Goal: Information Seeking & Learning: Understand process/instructions

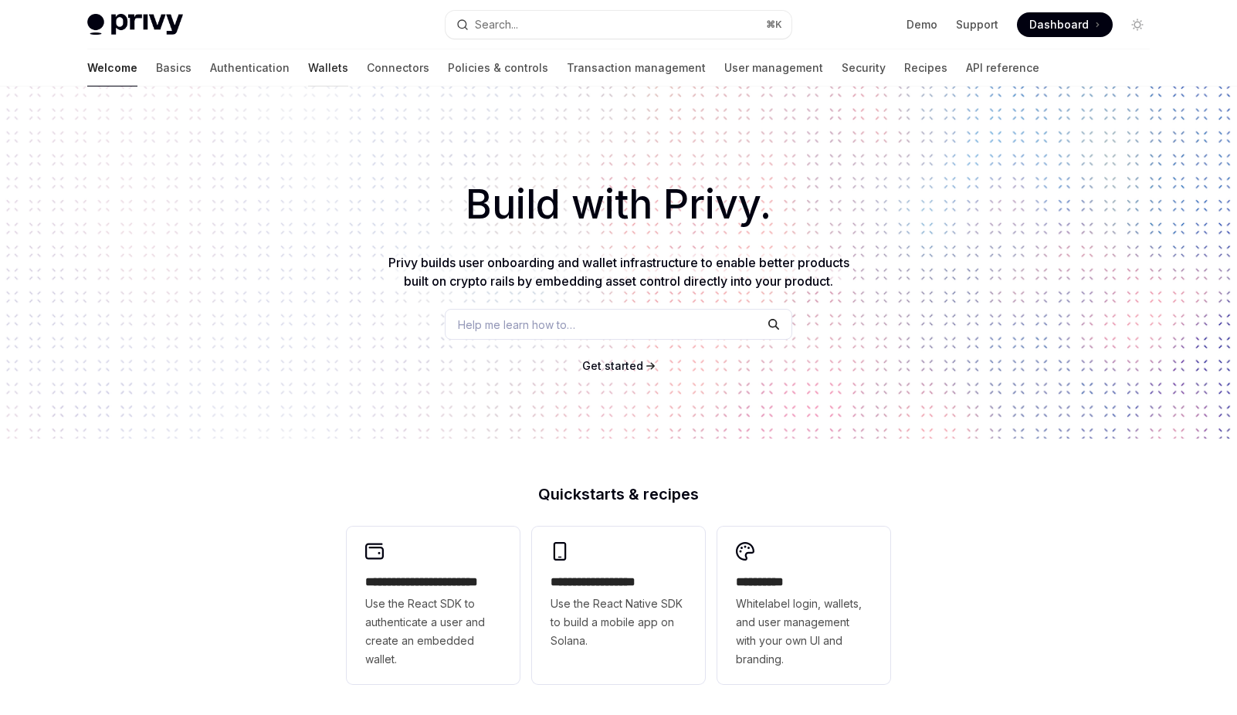
click at [308, 71] on link "Wallets" at bounding box center [328, 67] width 40 height 37
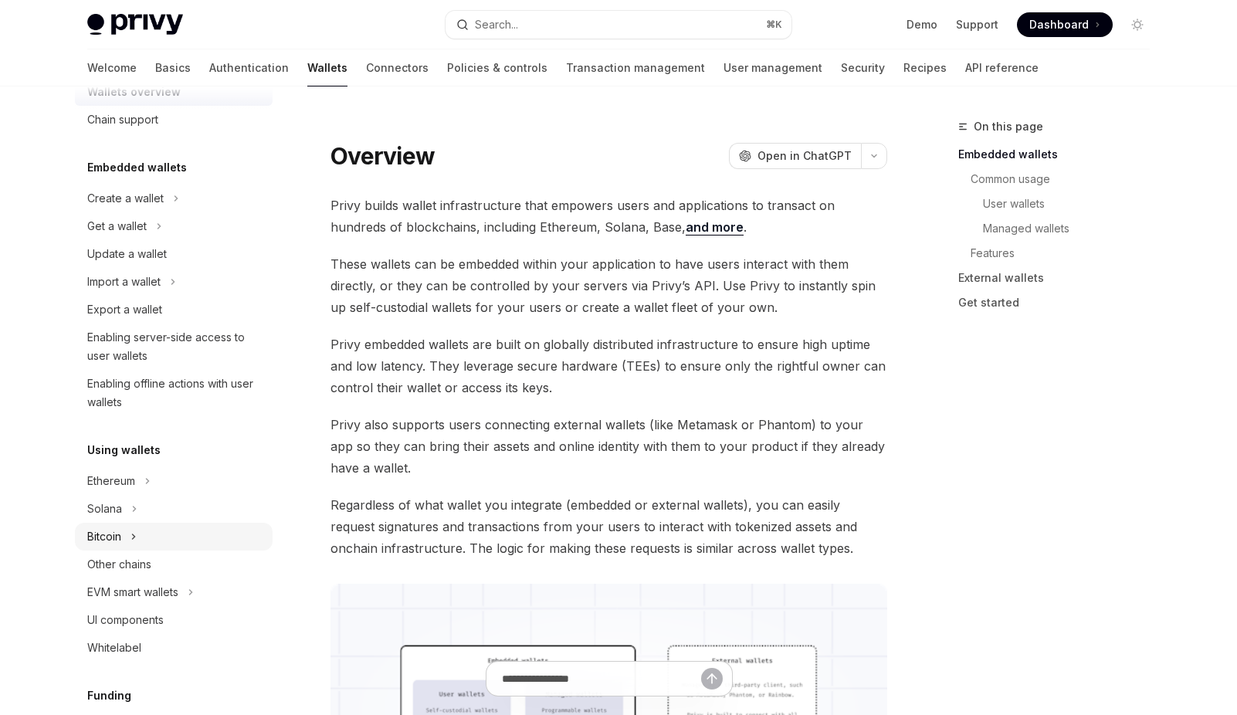
scroll to position [49, 0]
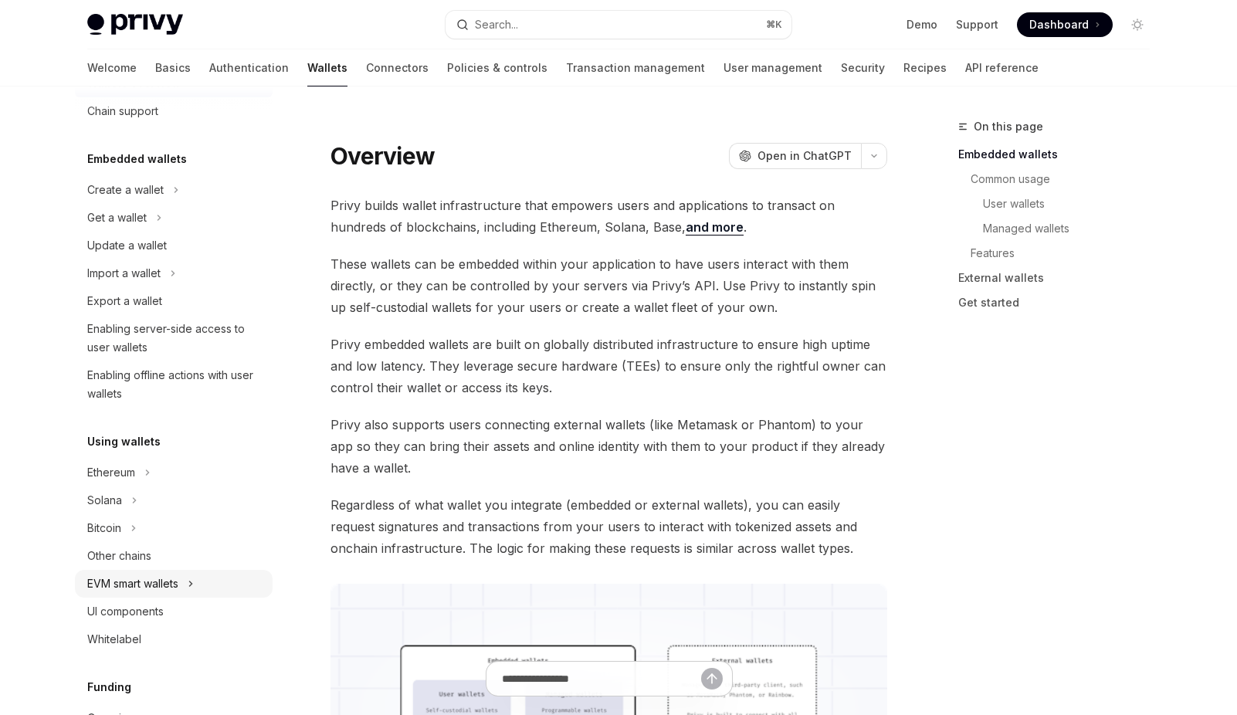
click at [147, 585] on div "EVM smart wallets" at bounding box center [132, 584] width 91 height 19
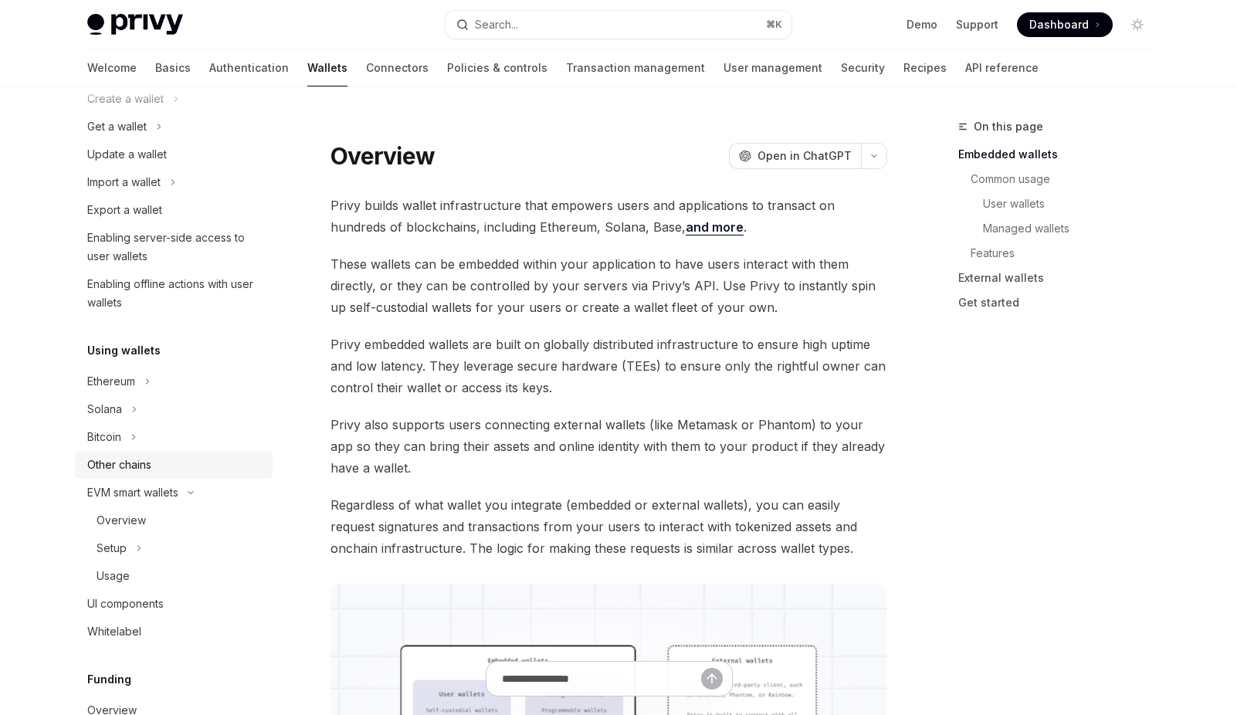
scroll to position [221, 0]
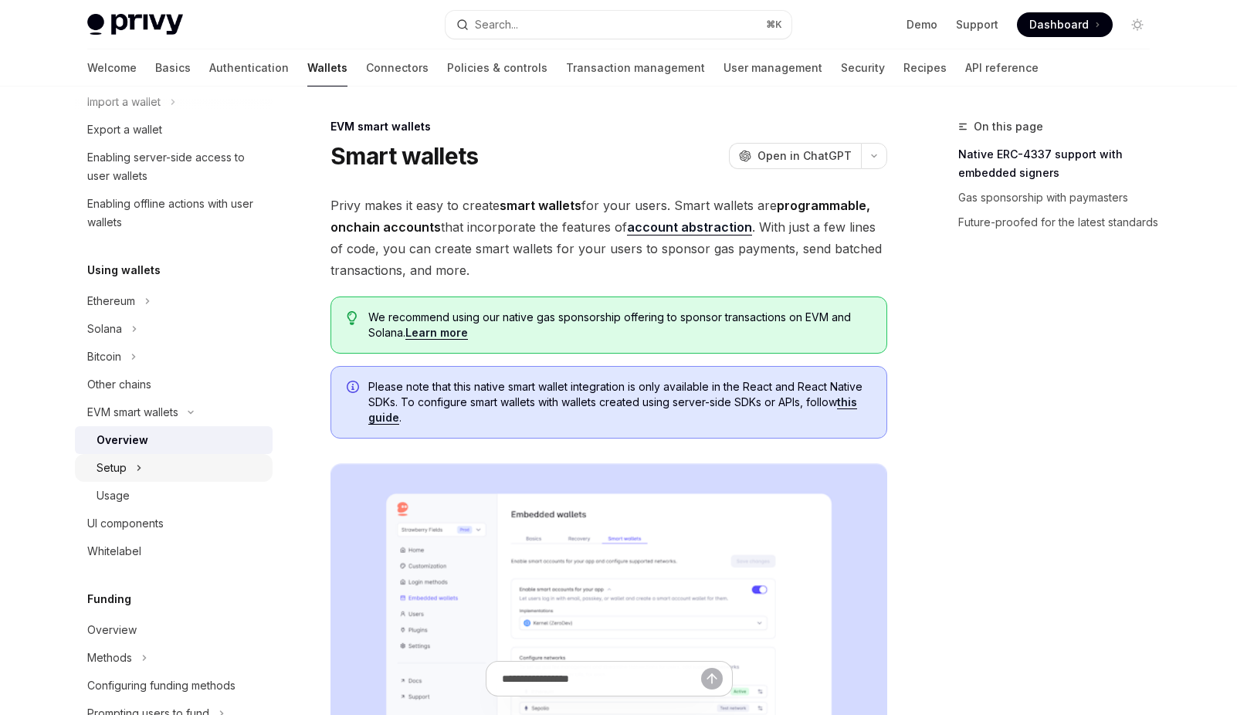
click at [110, 470] on div "Setup" at bounding box center [112, 468] width 30 height 19
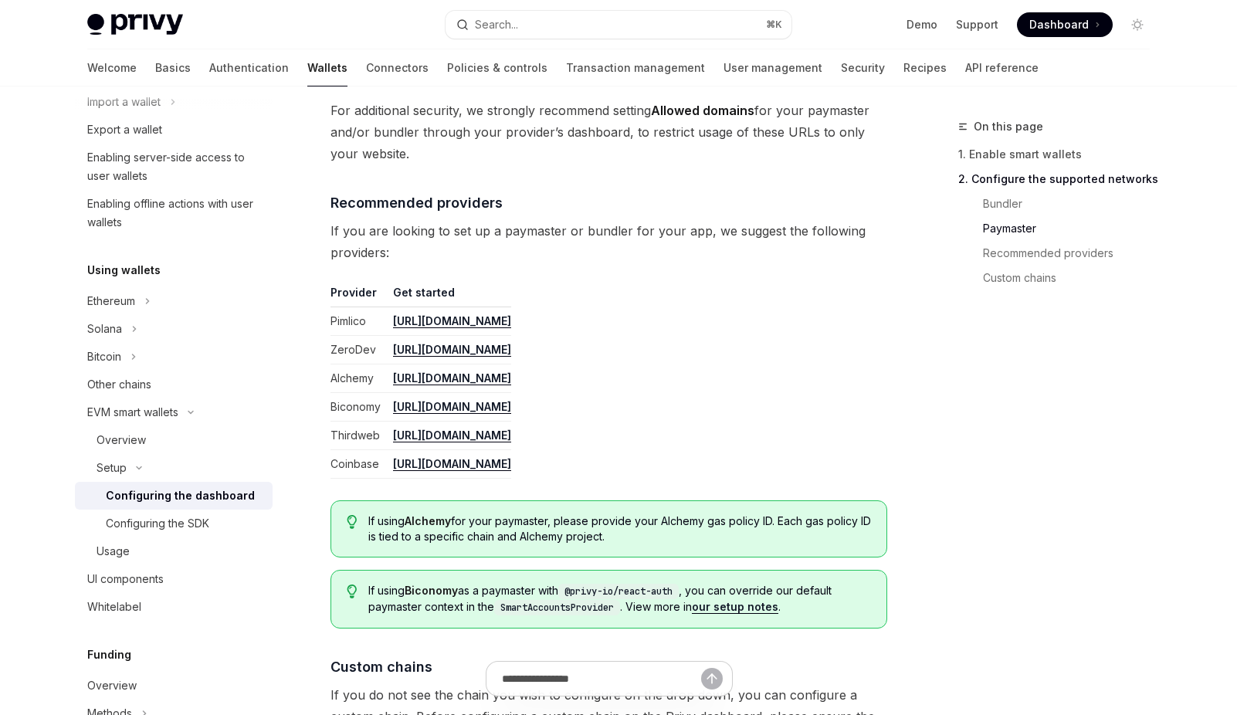
scroll to position [2061, 0]
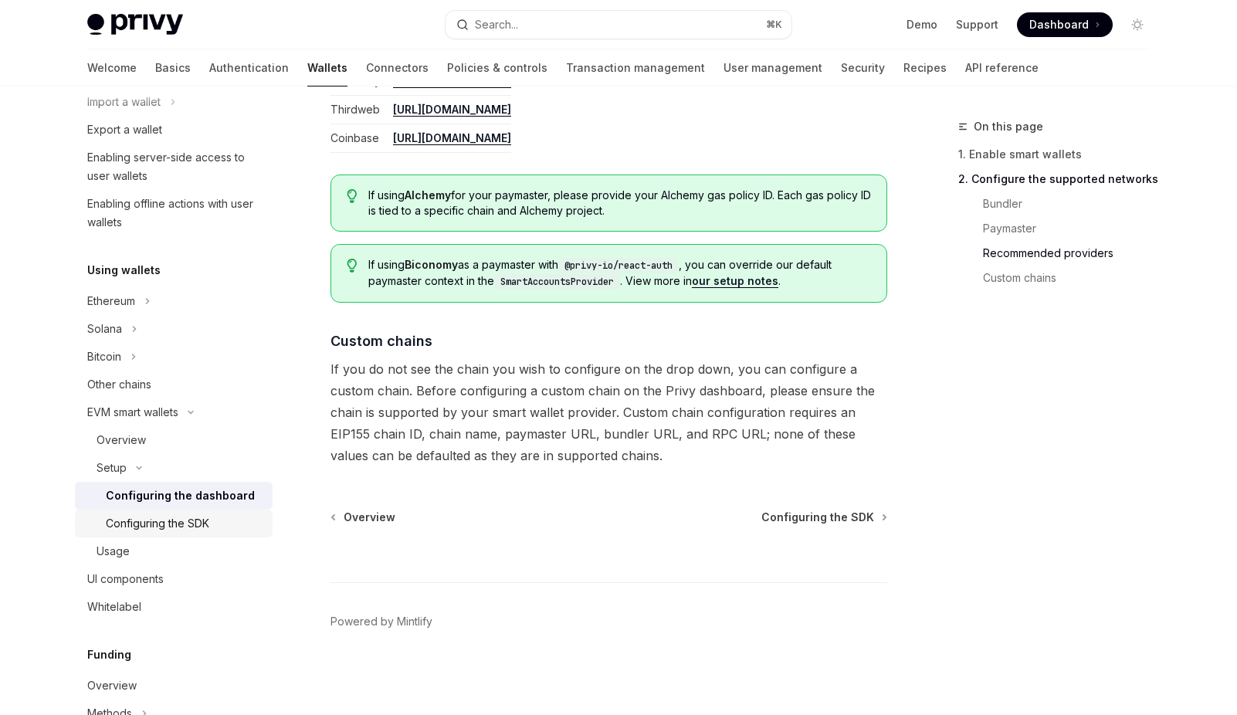
click at [167, 524] on div "Configuring the SDK" at bounding box center [157, 523] width 103 height 19
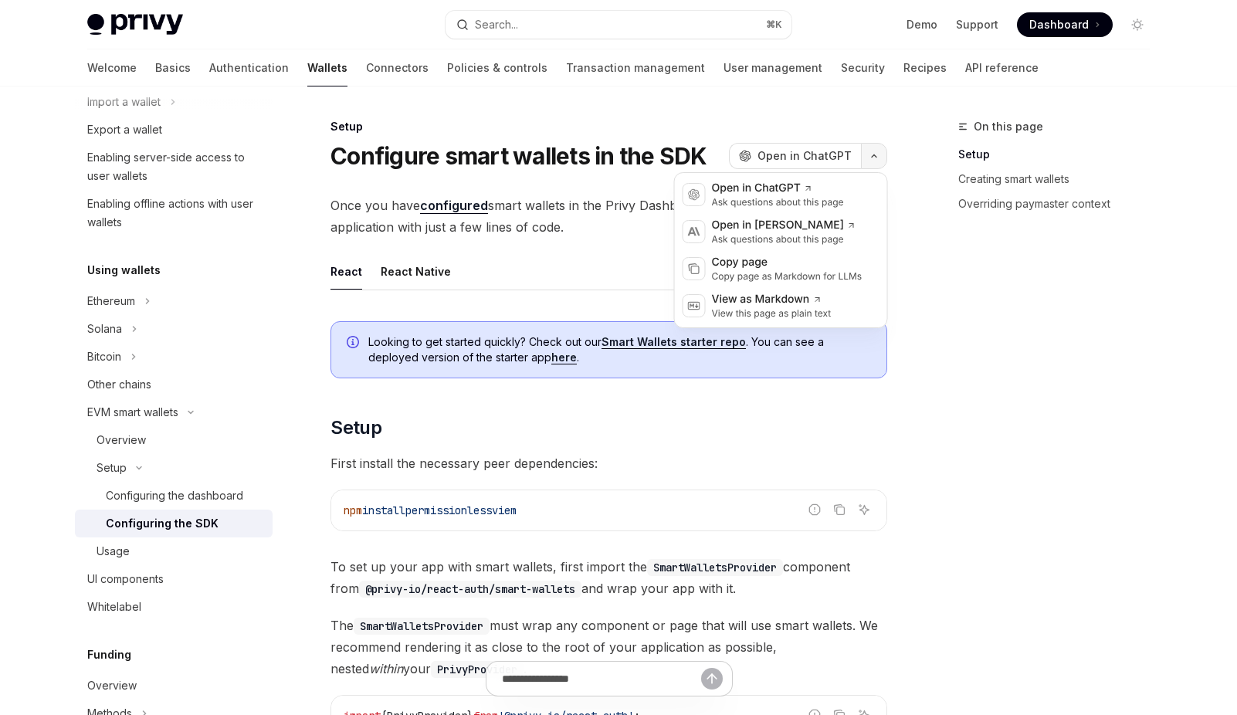
click at [874, 156] on icon "button" at bounding box center [874, 156] width 19 height 6
click at [772, 271] on div "Copy page as Markdown for LLMs" at bounding box center [787, 276] width 151 height 12
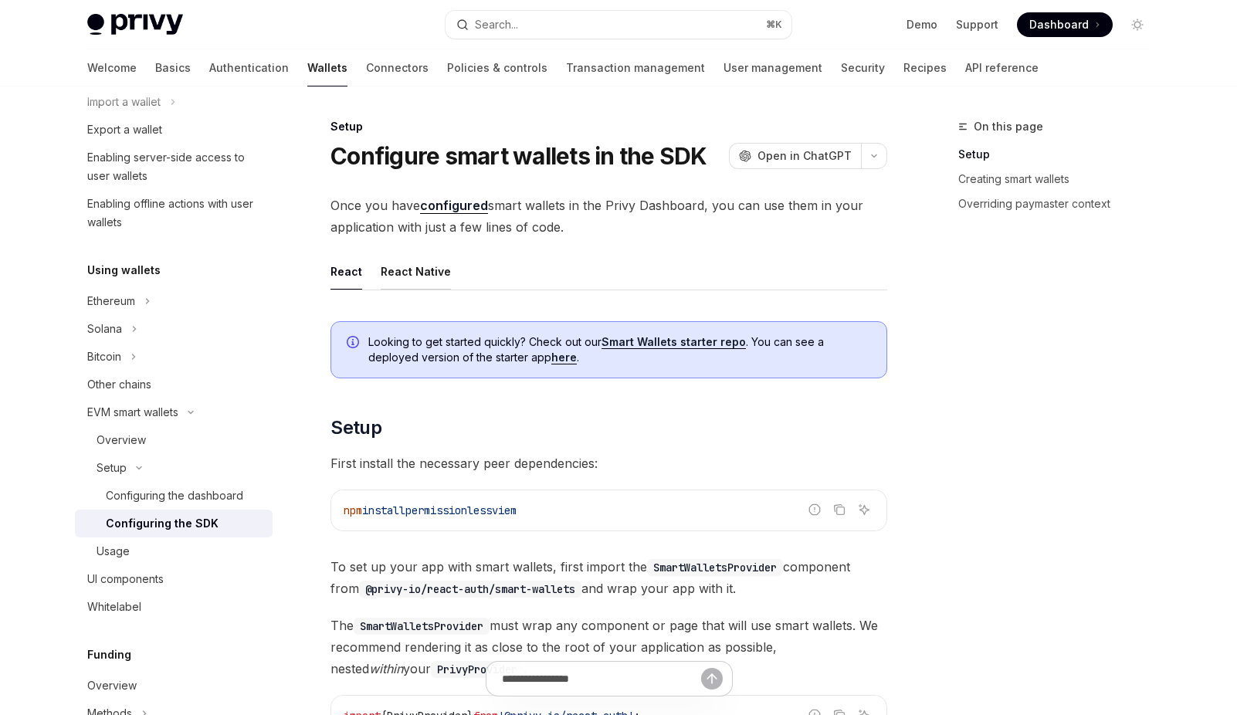
click at [402, 275] on div "React Native" at bounding box center [416, 271] width 70 height 36
type textarea "*"
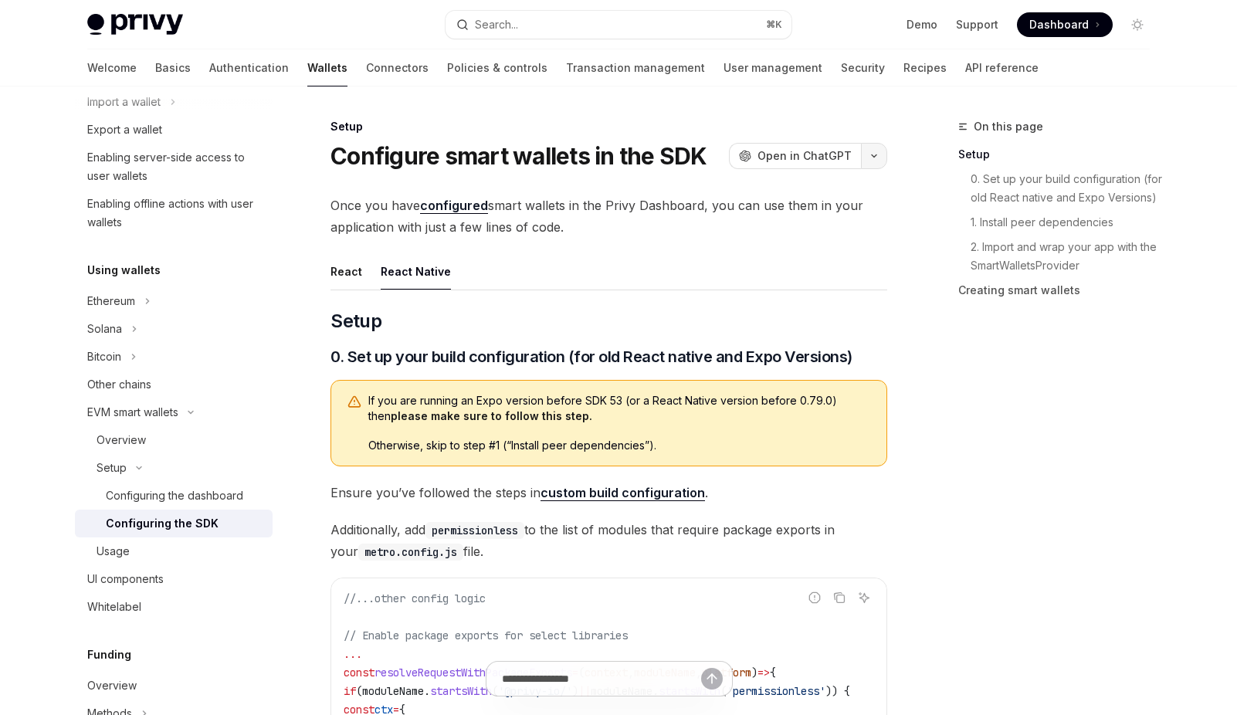
click at [875, 151] on button "button" at bounding box center [874, 156] width 26 height 26
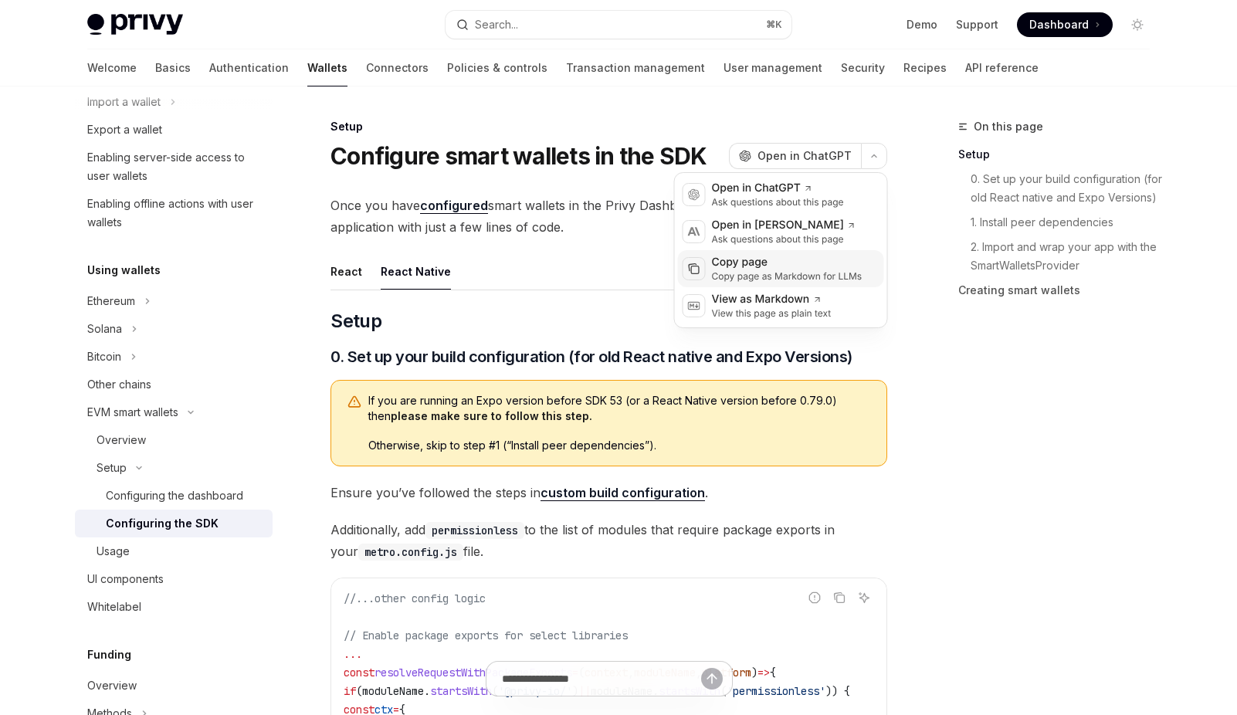
click at [772, 266] on div "Copy page" at bounding box center [787, 262] width 151 height 15
